Goal: Information Seeking & Learning: Find specific fact

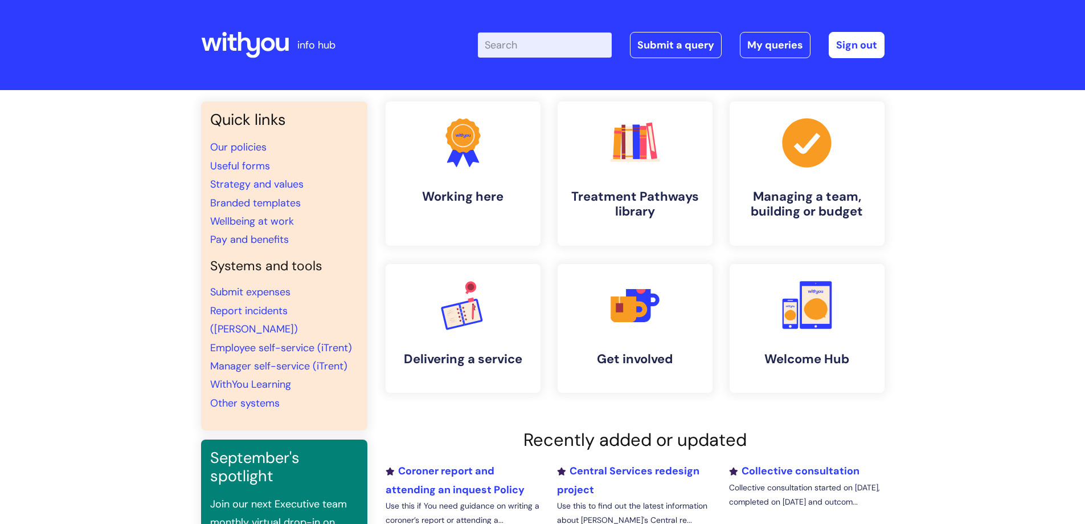
click at [574, 47] on input "Enter your search term here..." at bounding box center [545, 44] width 134 height 25
type input "pay band"
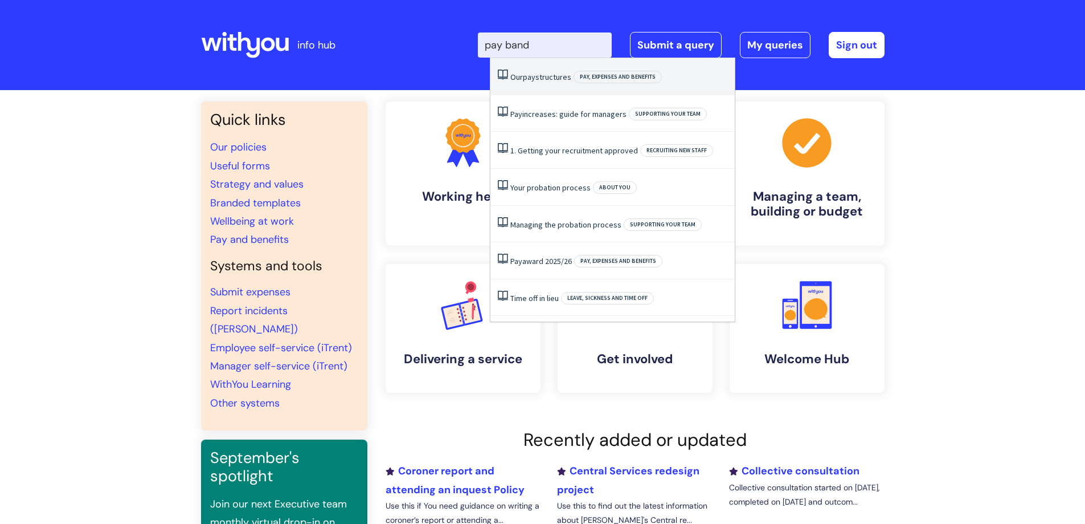
click at [545, 78] on link "Our pay structures" at bounding box center [540, 77] width 61 height 10
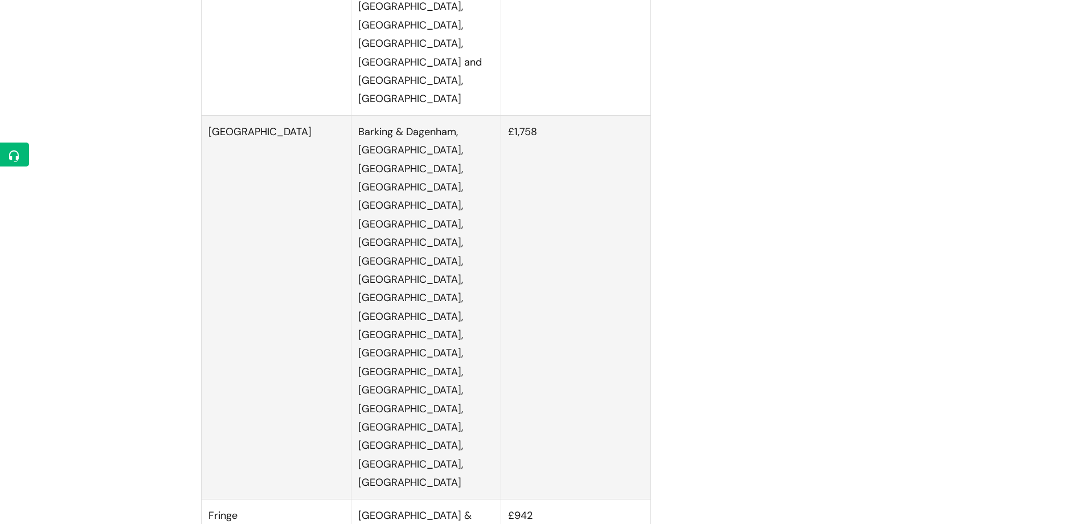
scroll to position [2791, 0]
